Goal: Task Accomplishment & Management: Manage account settings

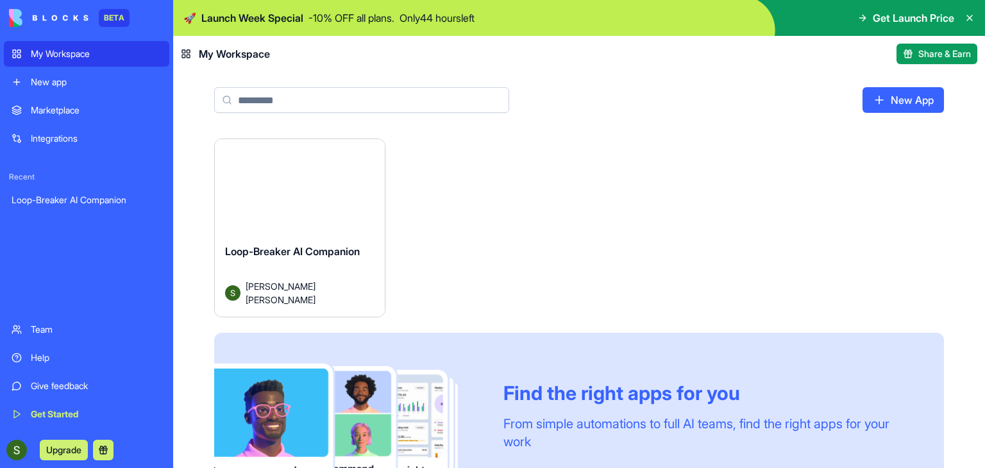
click at [341, 207] on div "Launch" at bounding box center [300, 192] width 170 height 106
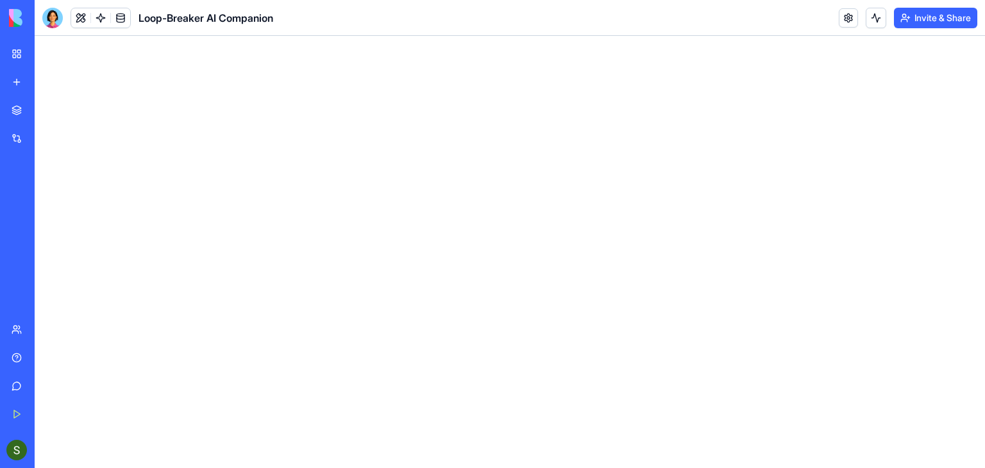
click at [931, 10] on button "Invite & Share" at bounding box center [935, 18] width 83 height 21
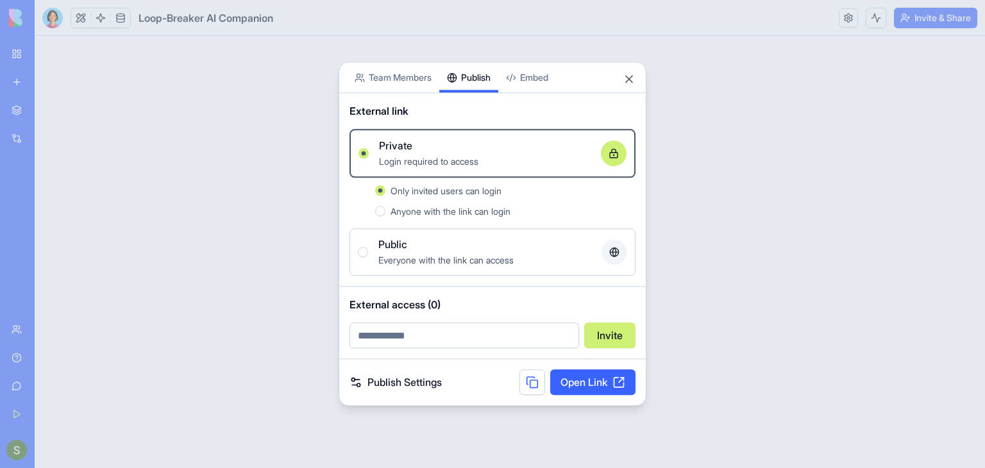
click at [481, 114] on div "Share App Team Members Publish Embed External link Private Login required to ac…" at bounding box center [493, 234] width 308 height 344
click at [395, 248] on span "Public" at bounding box center [392, 244] width 29 height 15
click at [368, 248] on button "Public Everyone with the link can access" at bounding box center [363, 253] width 10 height 10
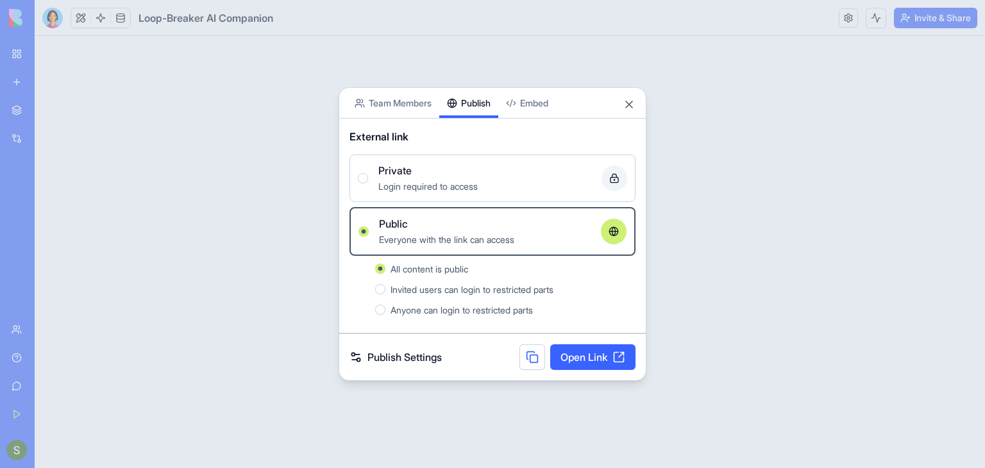
click at [568, 357] on link "Open Link" at bounding box center [592, 357] width 85 height 26
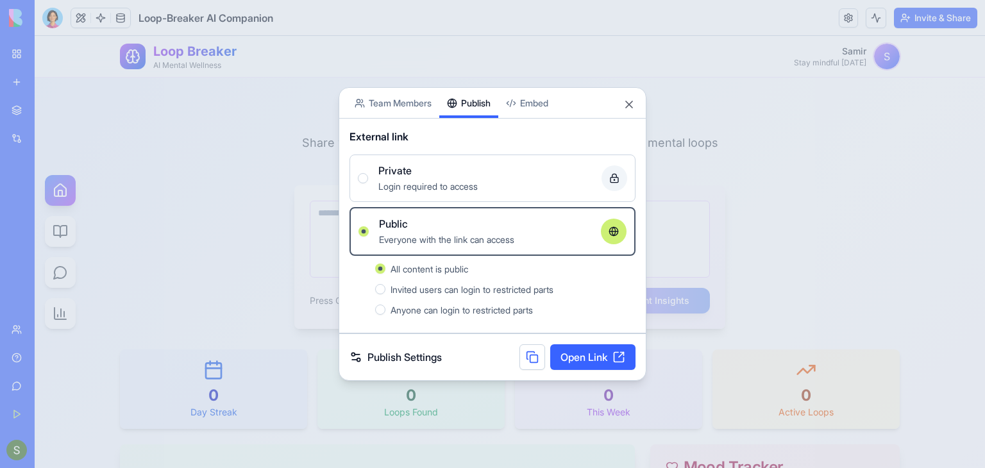
click at [418, 357] on link "Publish Settings" at bounding box center [396, 357] width 92 height 15
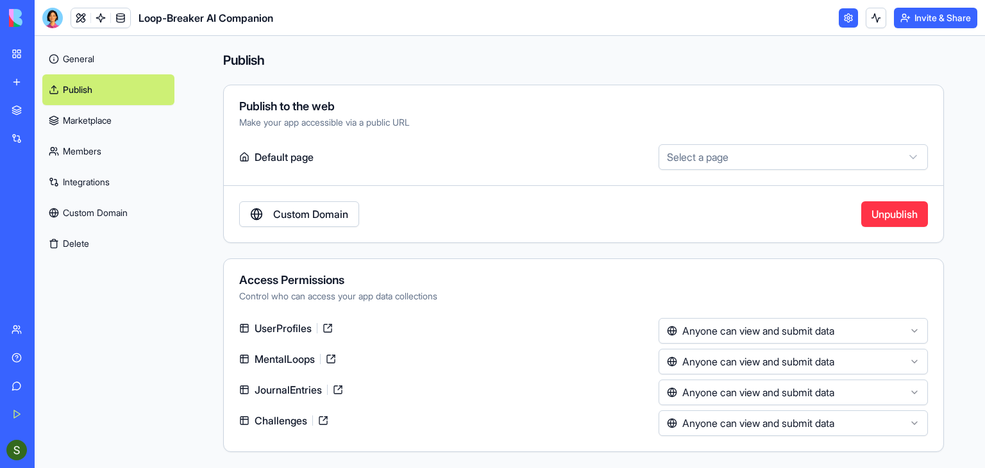
click at [339, 225] on link "Custom Domain" at bounding box center [299, 214] width 120 height 26
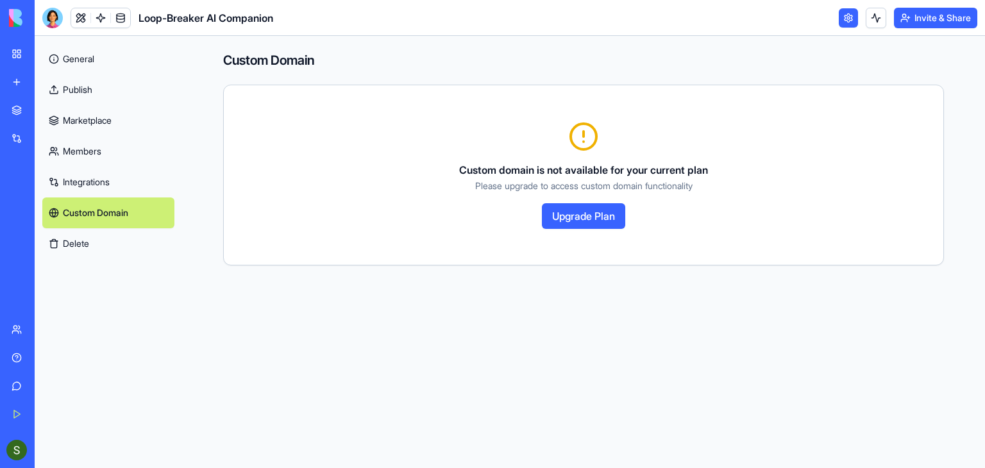
click at [561, 216] on button "Upgrade Plan" at bounding box center [583, 216] width 83 height 26
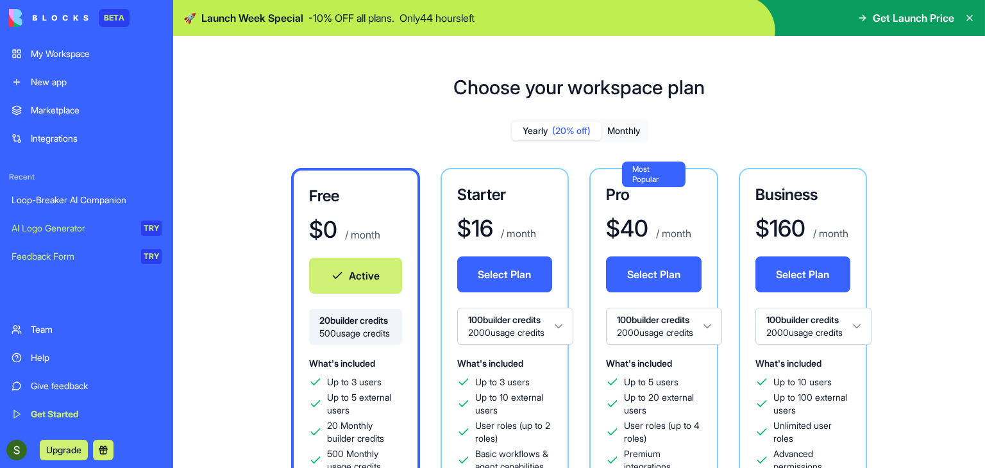
scroll to position [77, 0]
